Goal: Transaction & Acquisition: Purchase product/service

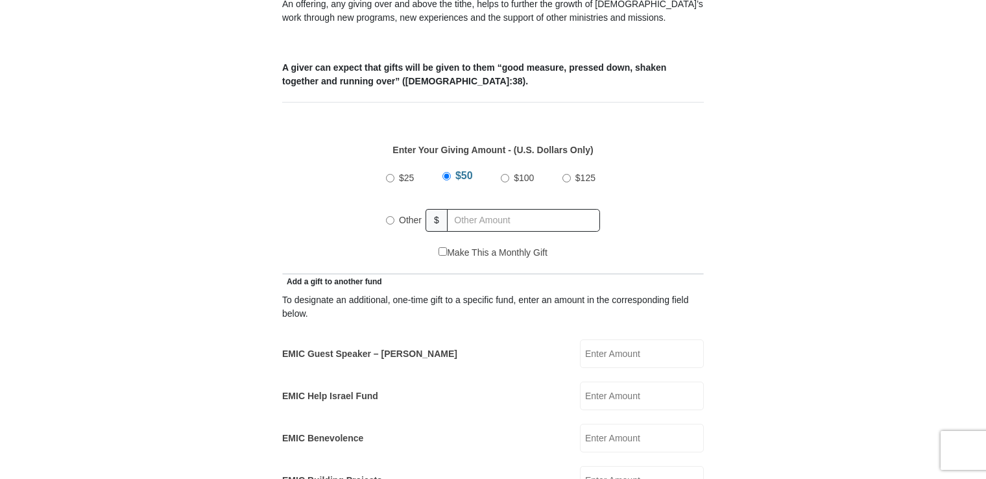
scroll to position [516, 0]
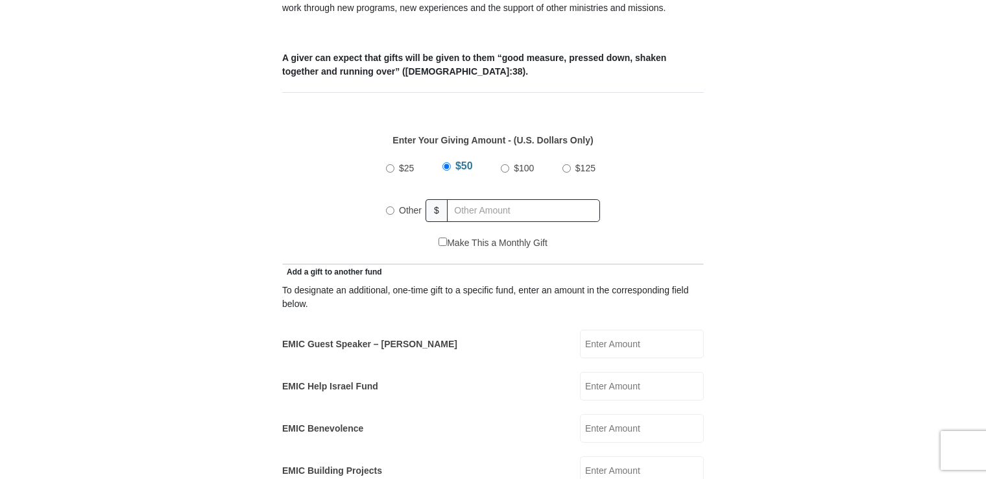
click at [505, 164] on input "$100" at bounding box center [505, 168] width 8 height 8
radio input "true"
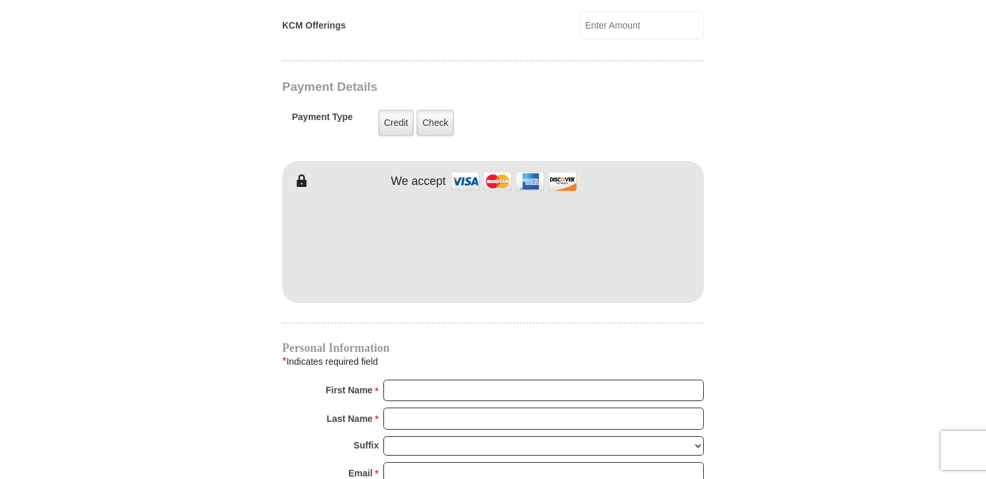
scroll to position [1048, 0]
click at [431, 107] on label "Check" at bounding box center [435, 120] width 38 height 27
click at [0, 0] on input "Check" at bounding box center [0, 0] width 0 height 0
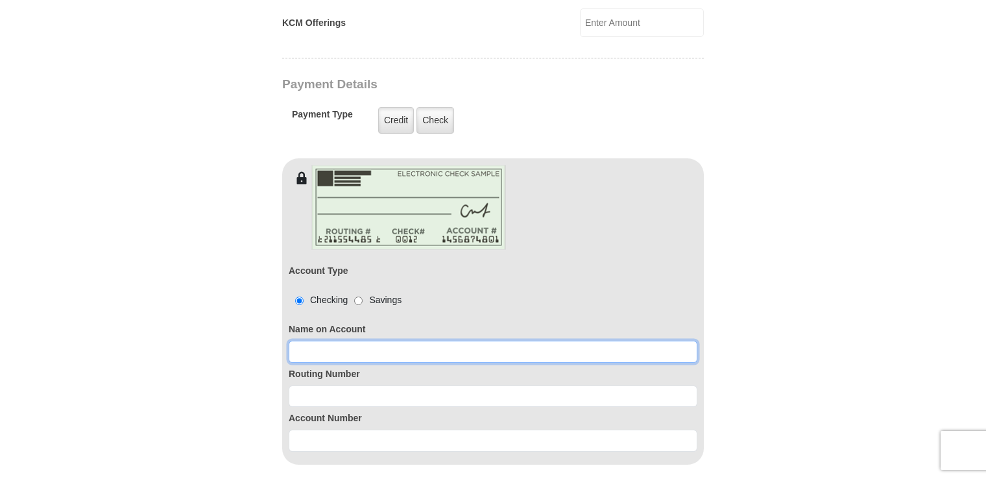
click at [348, 341] on input at bounding box center [493, 352] width 409 height 22
type input "Jerry Bolin Phuong H. Bolin"
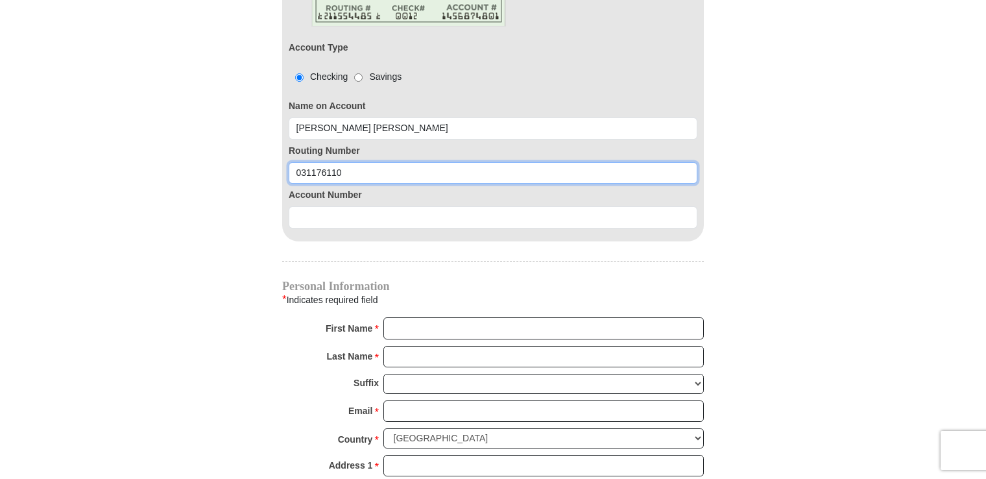
scroll to position [1282, 0]
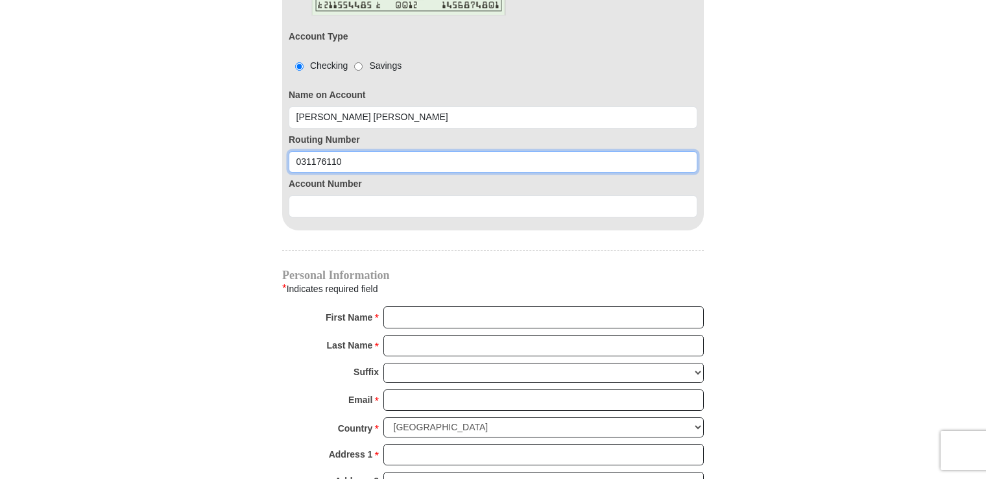
type input "031176110"
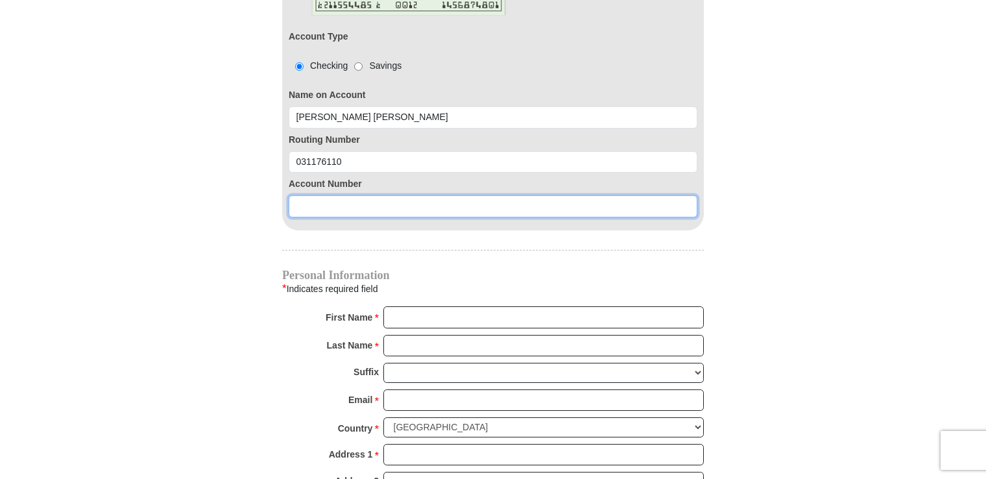
click at [335, 195] on input at bounding box center [493, 206] width 409 height 22
type input "005730098768"
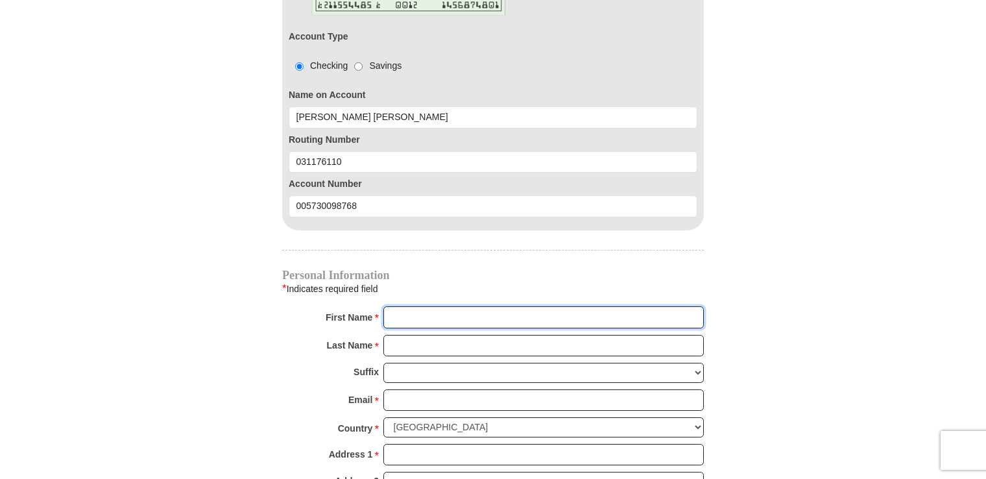
click at [400, 306] on input "First Name *" at bounding box center [543, 317] width 320 height 22
type input "Jerry"
type input "Bolin"
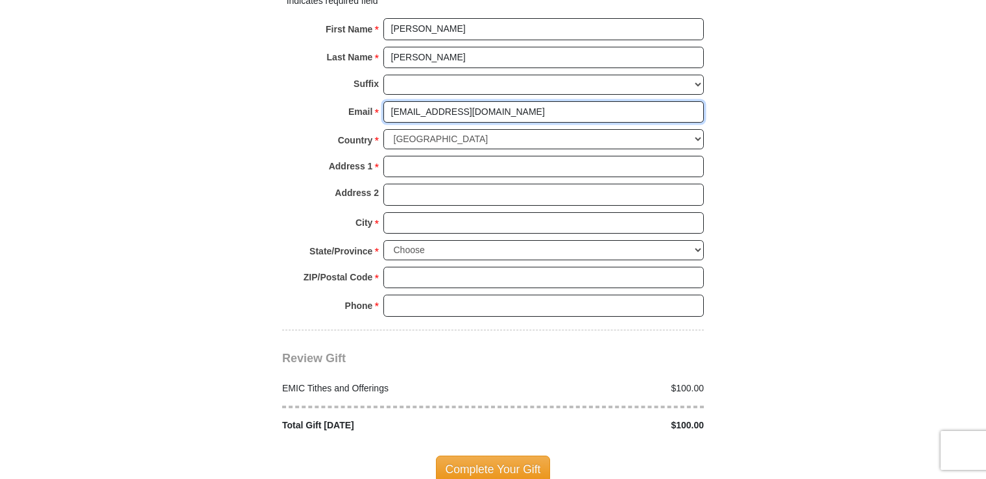
scroll to position [1572, 0]
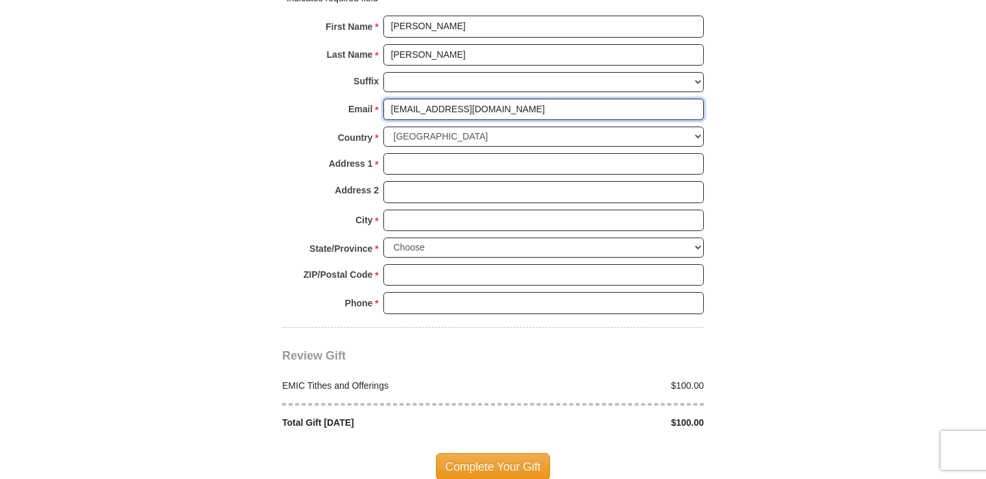
type input "jbz7777@yahoo.com"
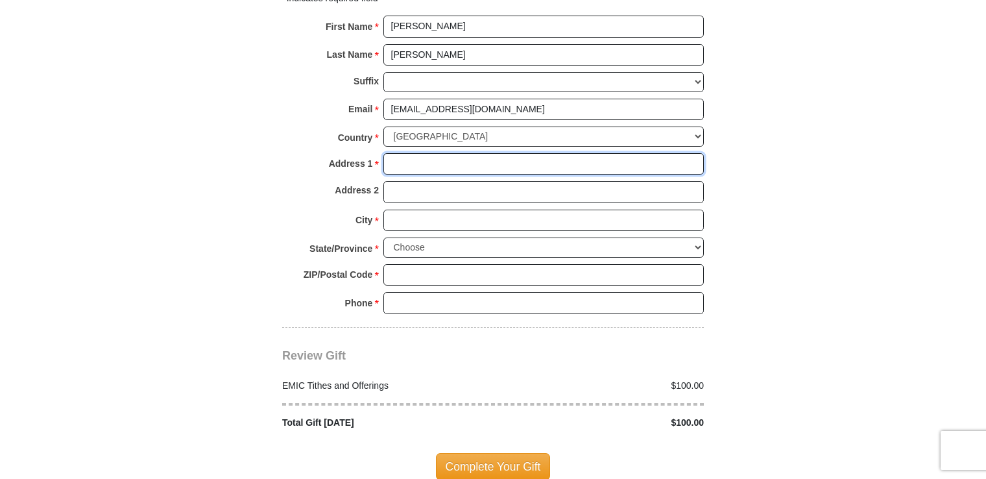
click at [411, 153] on input "Address 1 *" at bounding box center [543, 164] width 320 height 22
type input "465 Atlantic Ave."
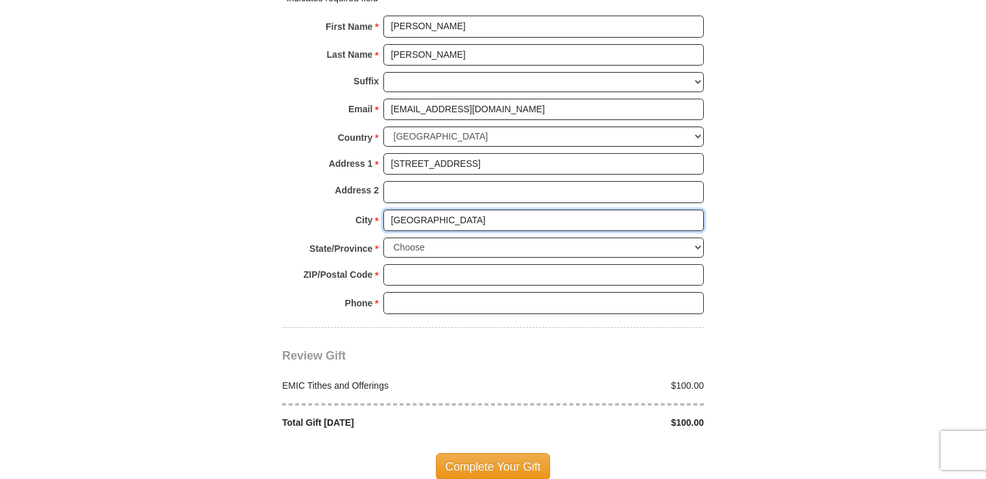
type input "Shreveport"
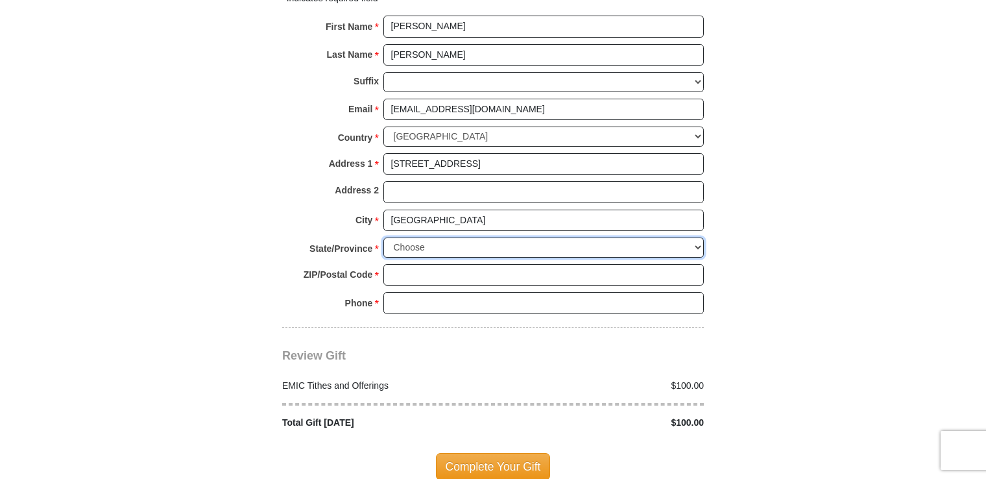
select select "LA"
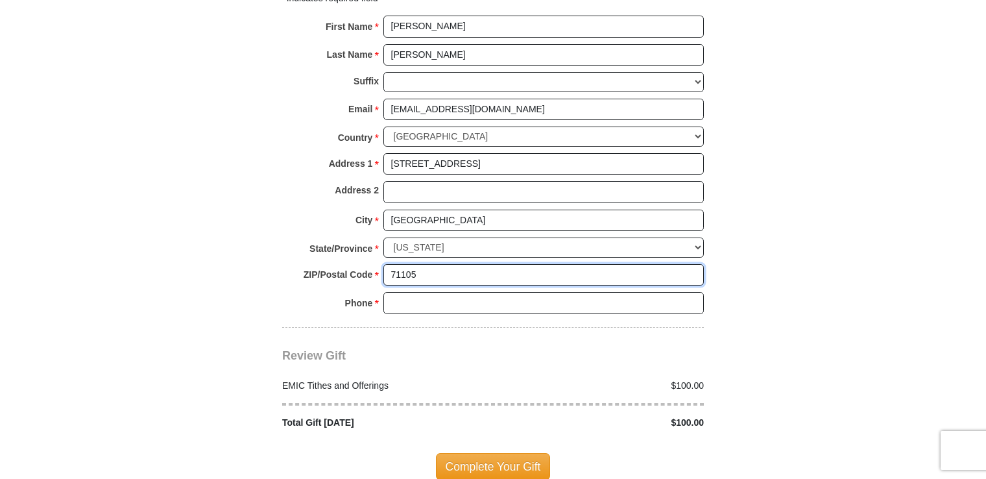
type input "71105"
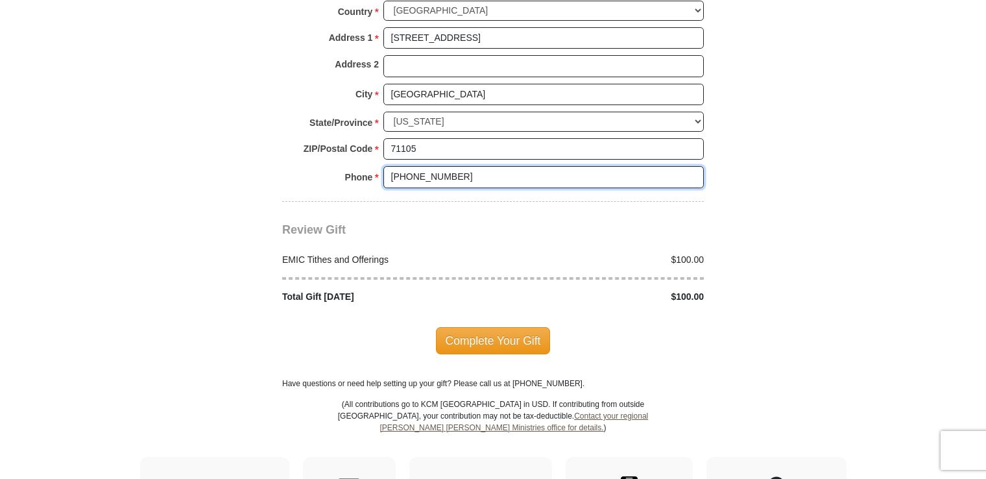
scroll to position [1709, 0]
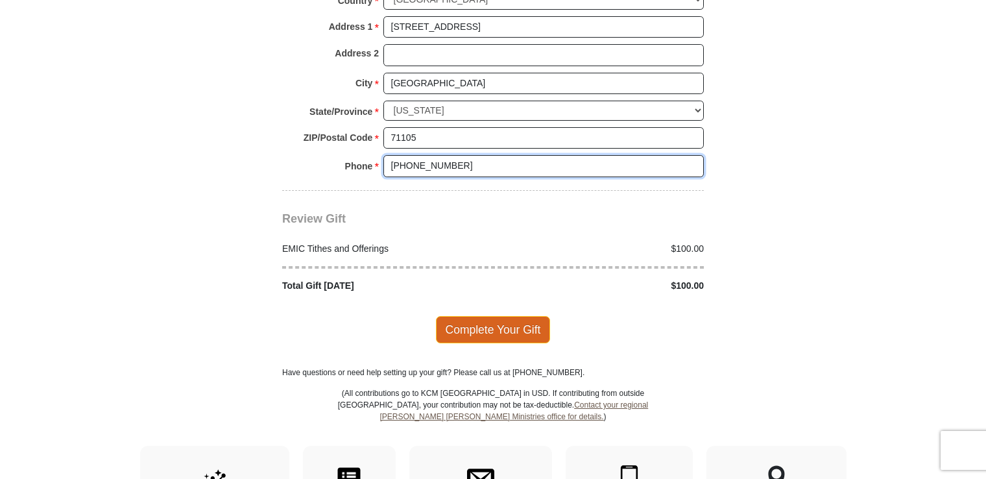
type input "318-865-4351"
click at [509, 316] on span "Complete Your Gift" at bounding box center [493, 329] width 115 height 27
